Goal: Task Accomplishment & Management: Manage account settings

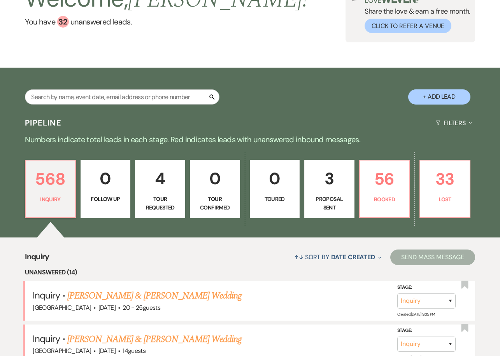
scroll to position [77, 0]
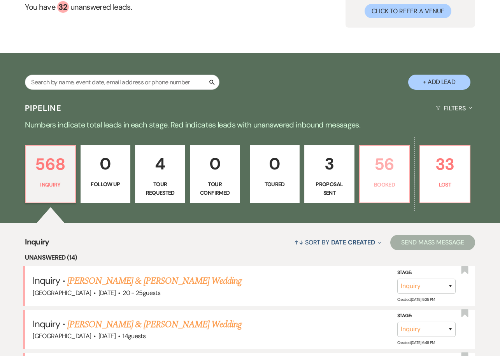
click at [390, 191] on link "56 Booked" at bounding box center [384, 174] width 51 height 58
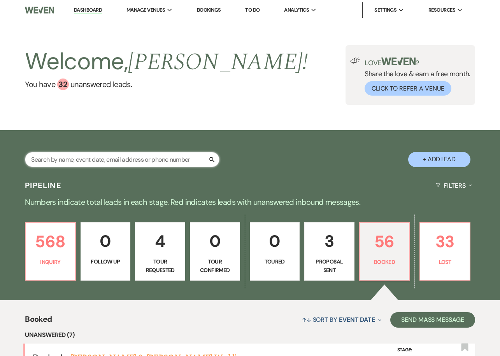
click at [155, 158] on input "text" at bounding box center [122, 159] width 194 height 15
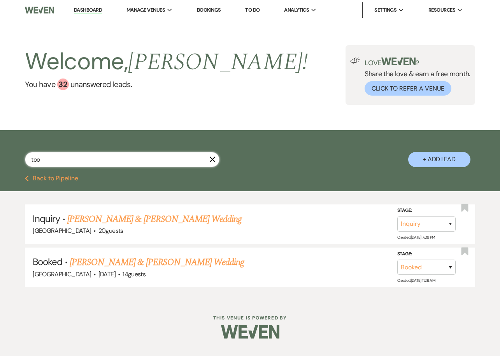
type input "too"
drag, startPoint x: 155, startPoint y: 158, endPoint x: 184, endPoint y: 263, distance: 109.4
click at [184, 263] on link "[PERSON_NAME] & [PERSON_NAME] Wedding" at bounding box center [157, 262] width 174 height 14
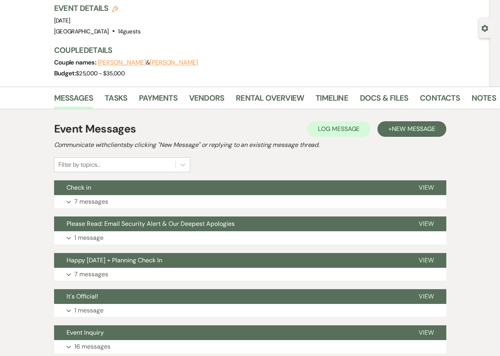
scroll to position [53, 0]
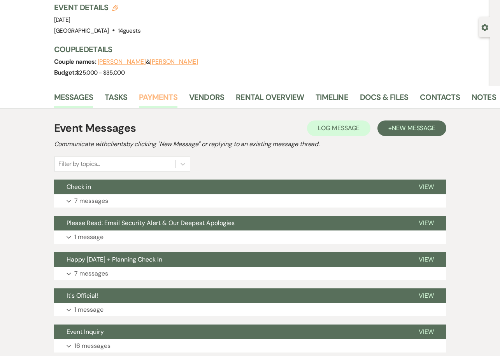
click at [164, 95] on link "Payments" at bounding box center [158, 99] width 38 height 17
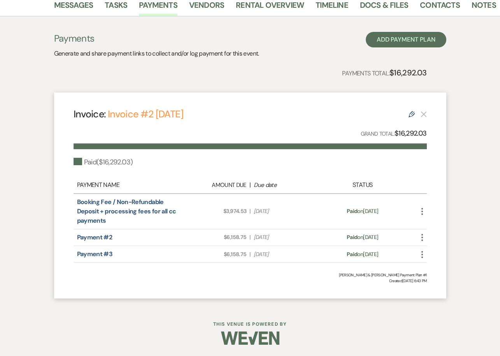
scroll to position [144, 0]
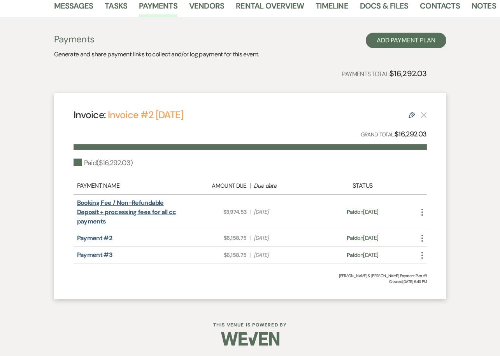
click at [129, 204] on link "Booking Fee / Non-Refundable Deposit + processing fees for all cc payments" at bounding box center [126, 212] width 99 height 27
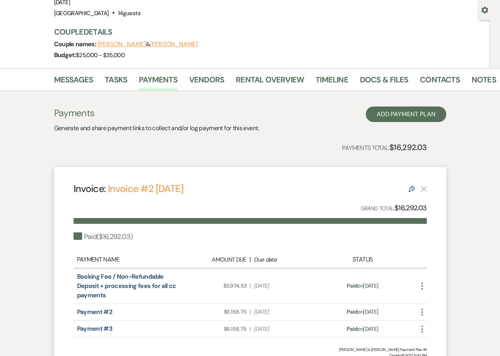
scroll to position [71, 0]
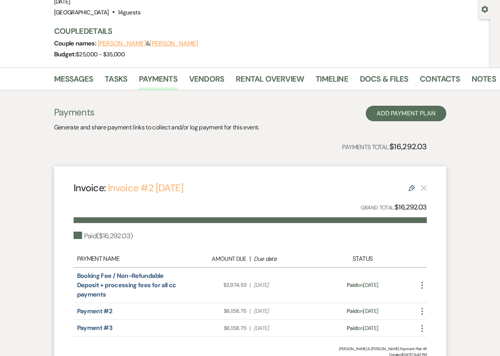
click at [167, 189] on link "Invoice #2 [DATE]" at bounding box center [145, 188] width 75 height 13
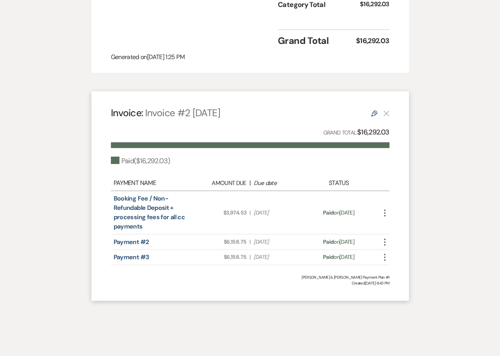
scroll to position [382, 0]
